Goal: Task Accomplishment & Management: Manage account settings

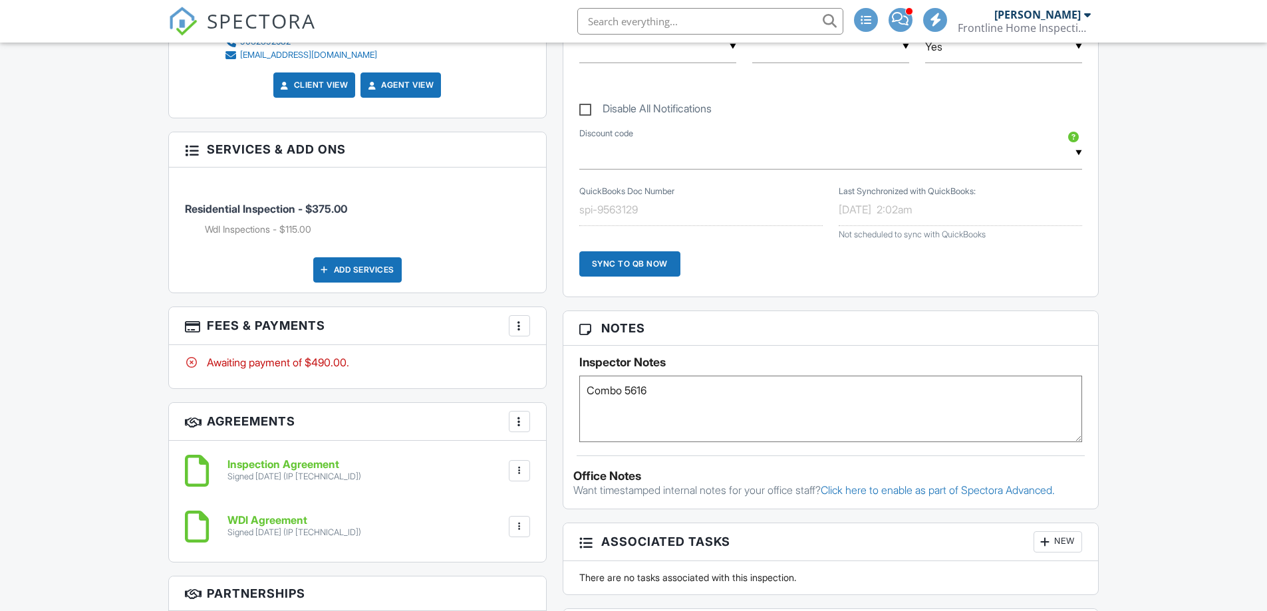
click at [656, 395] on textarea "Combo 5616" at bounding box center [830, 409] width 503 height 66
type textarea "Combo 5616 or supra"
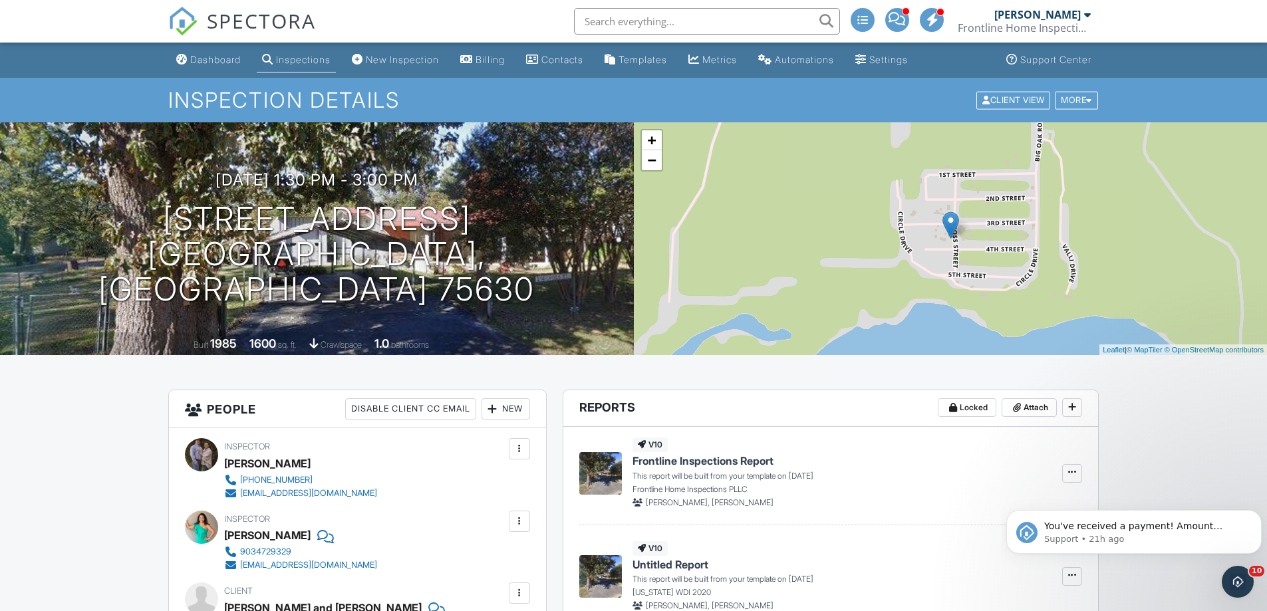
scroll to position [332, 0]
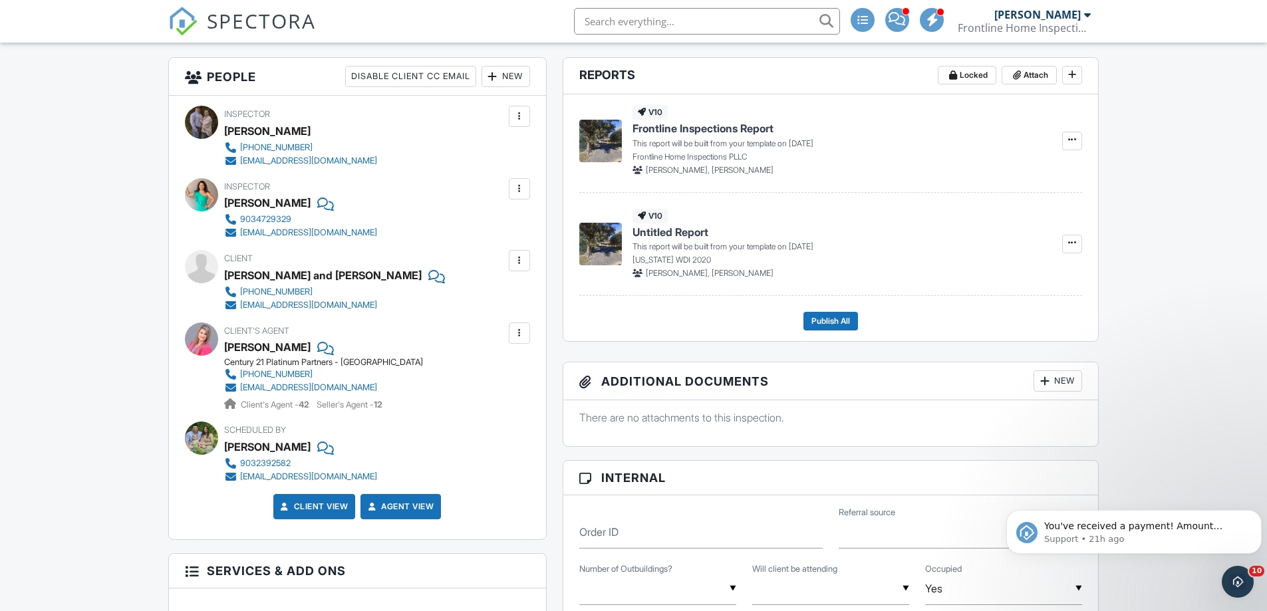
click at [428, 274] on div at bounding box center [434, 275] width 13 height 20
click at [1257, 513] on icon "Dismiss notification" at bounding box center [1257, 513] width 7 height 7
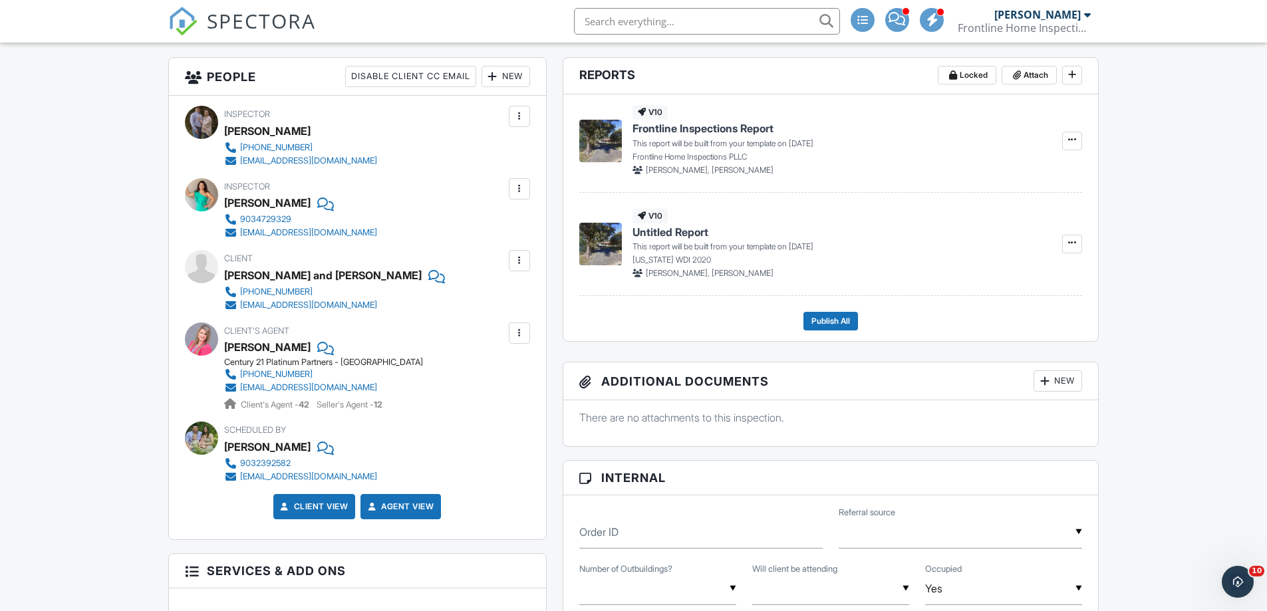
scroll to position [731, 0]
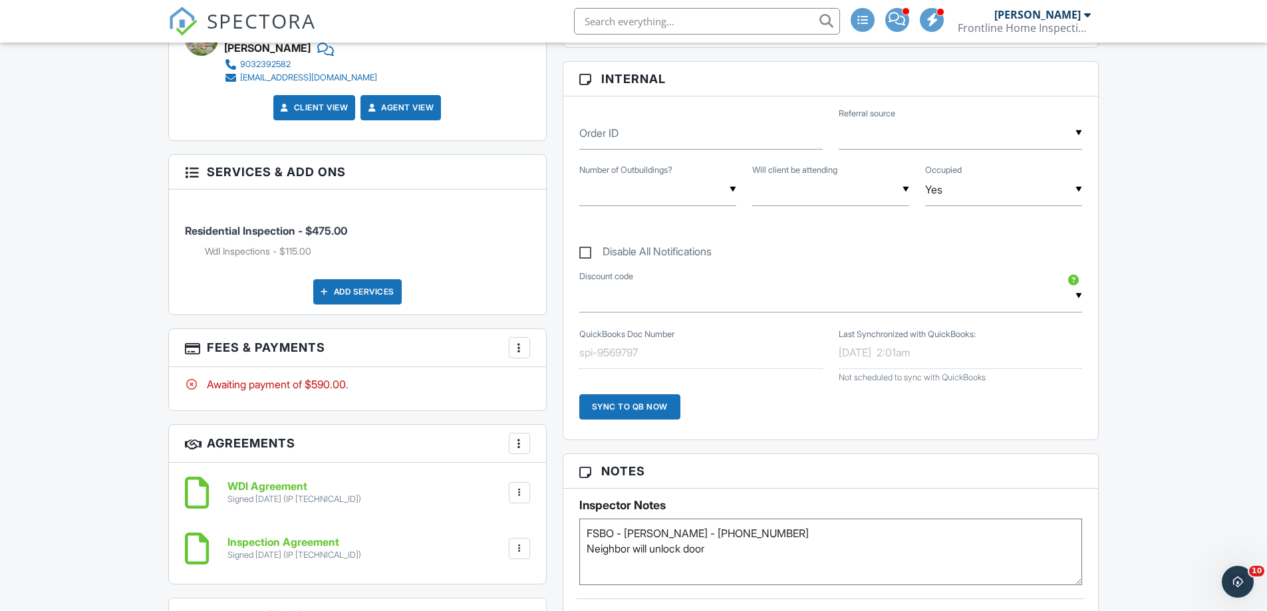
click at [719, 551] on textarea "FSBO - [PERSON_NAME] - [PHONE_NUMBER] Neighbor will unlock door" at bounding box center [830, 552] width 503 height 66
type textarea "FSBO - [PERSON_NAME] - [PHONE_NUMBER] Neighbor will unlock door inspect the lit…"
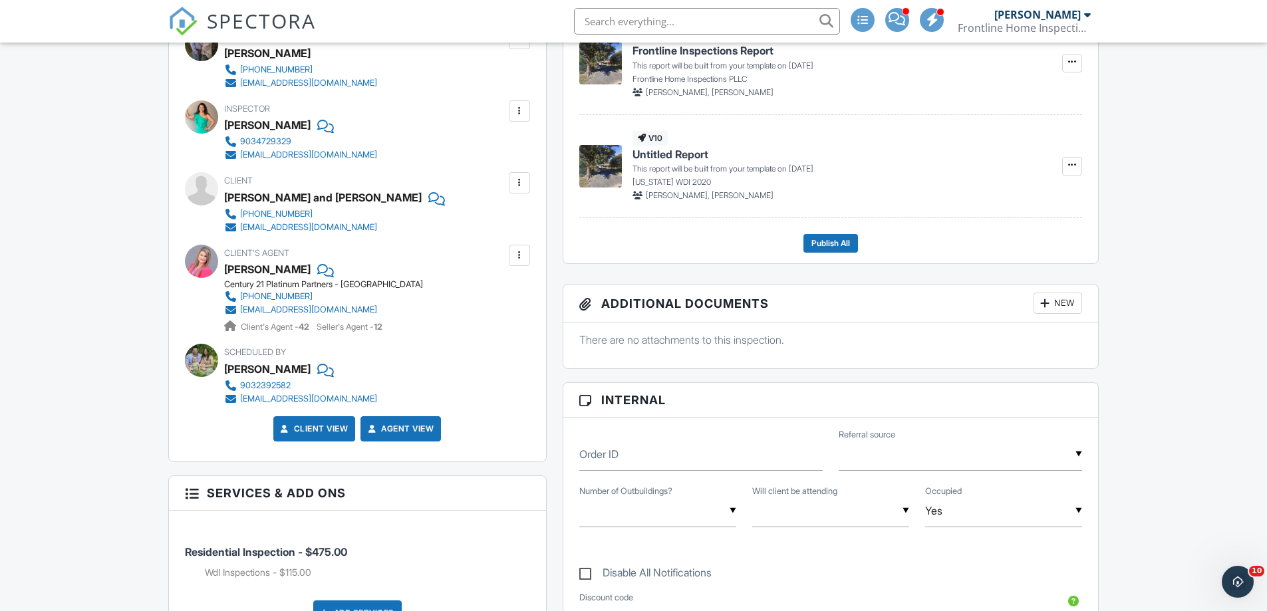
scroll to position [266, 0]
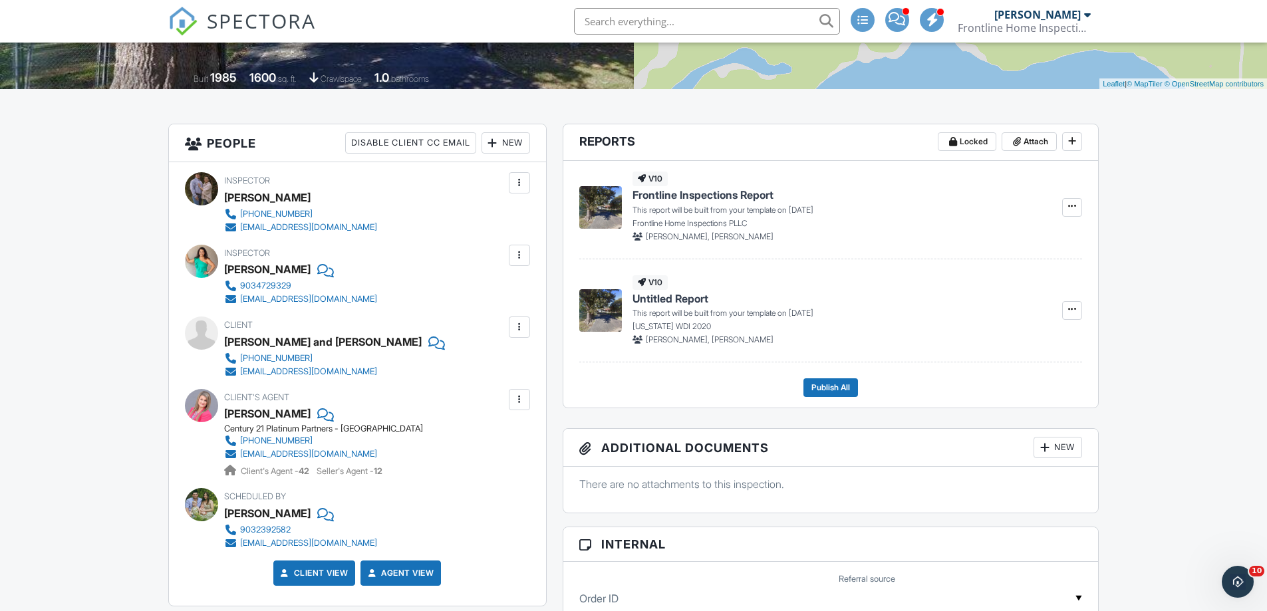
click at [428, 342] on div at bounding box center [434, 342] width 13 height 20
